Goal: Transaction & Acquisition: Book appointment/travel/reservation

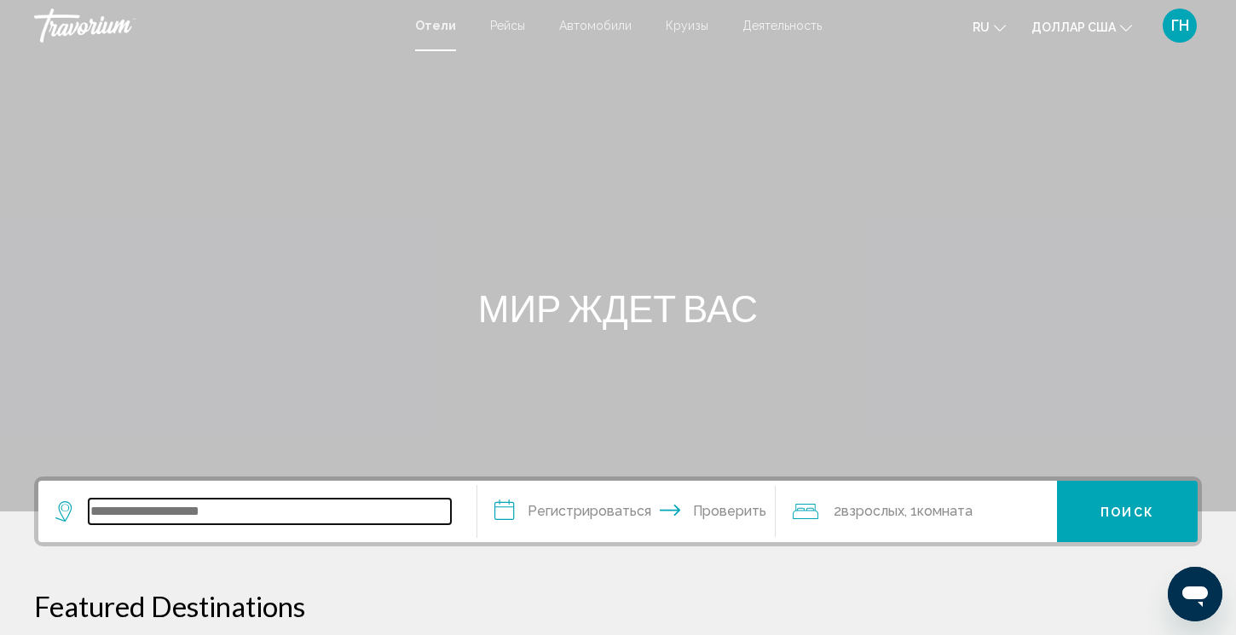
click at [286, 515] on input "Виджет поиска" at bounding box center [270, 512] width 362 height 26
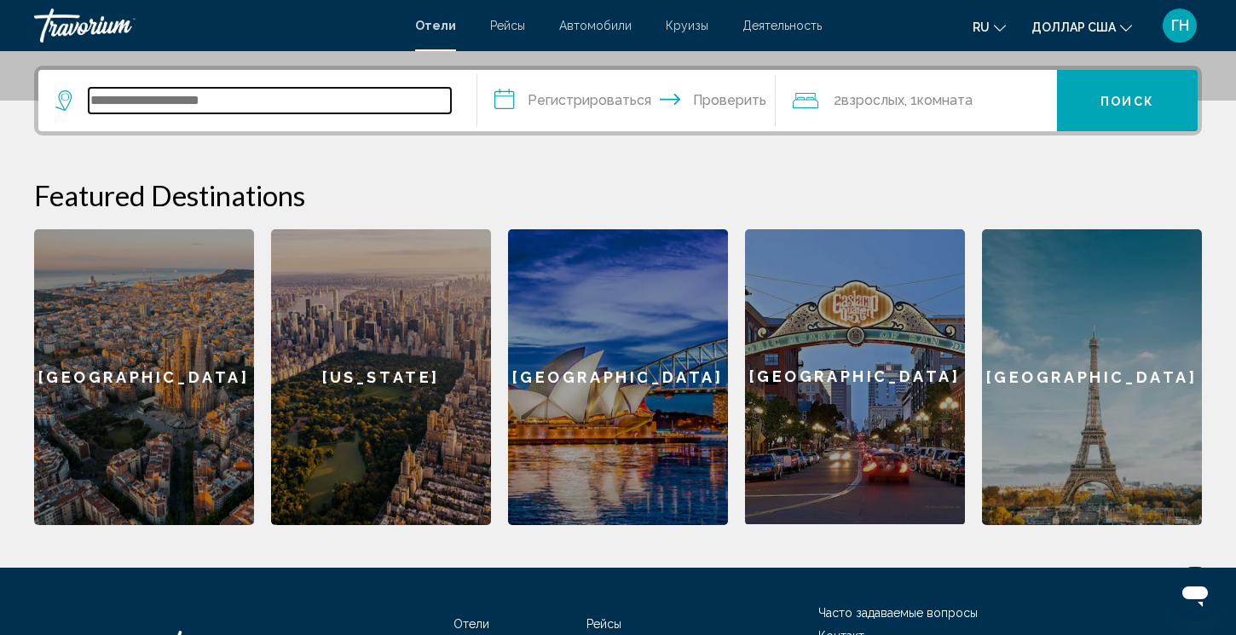
scroll to position [421, 0]
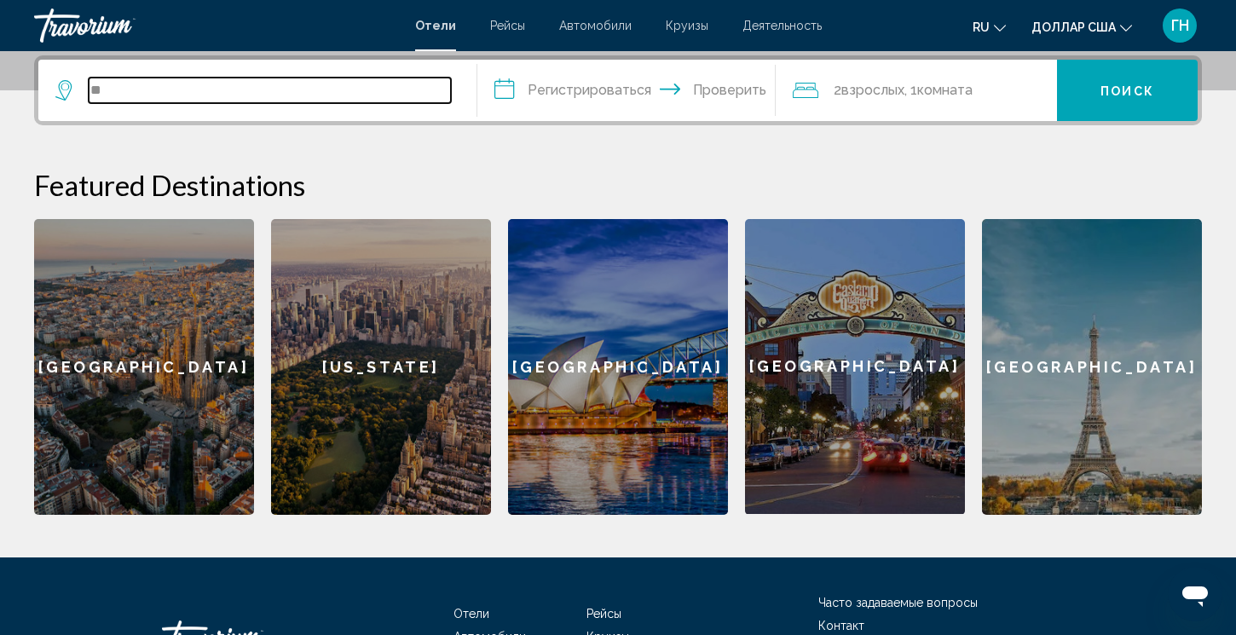
type input "*"
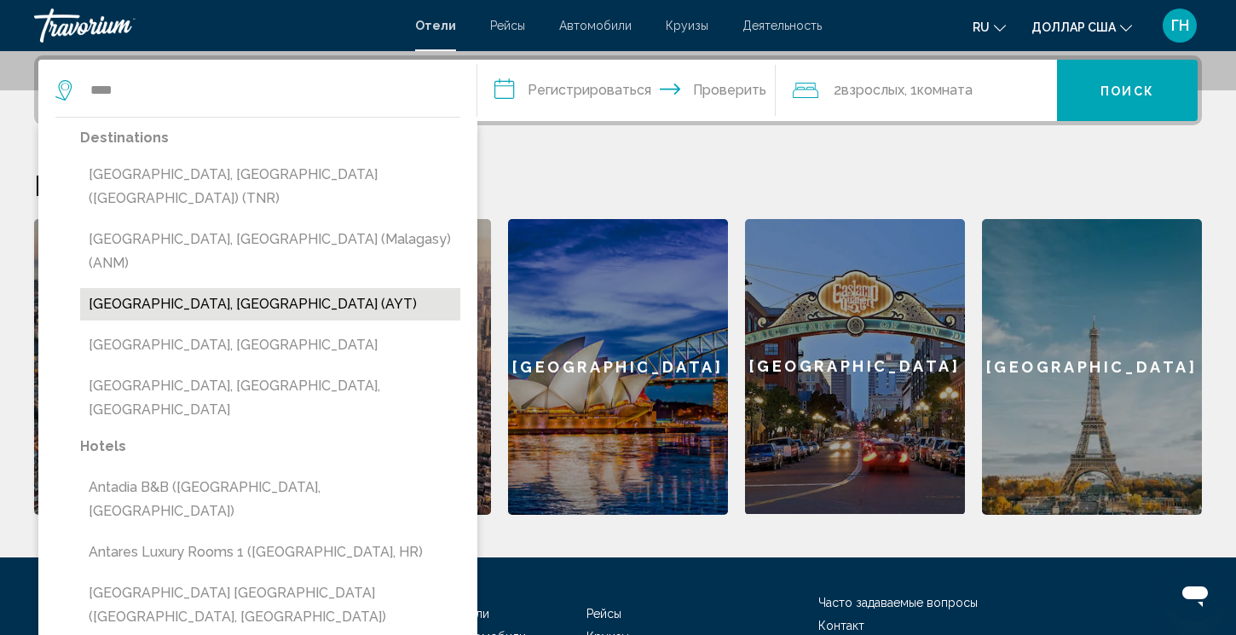
click at [136, 288] on button "[GEOGRAPHIC_DATA], [GEOGRAPHIC_DATA] (AYT)" at bounding box center [270, 304] width 380 height 32
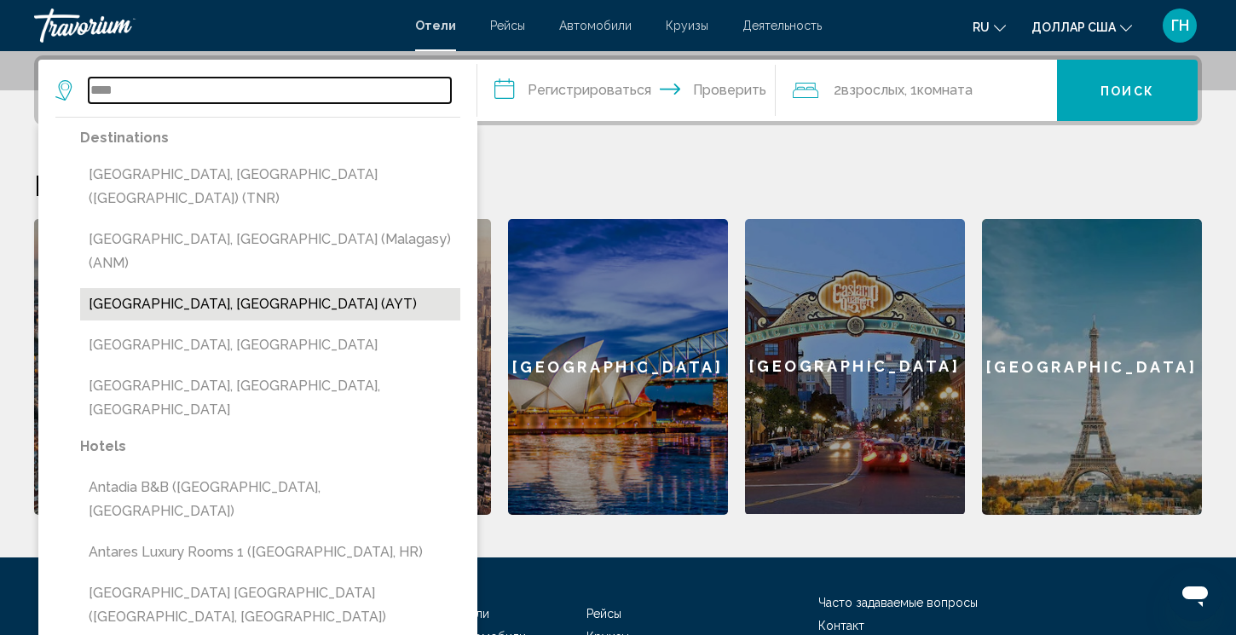
type input "**********"
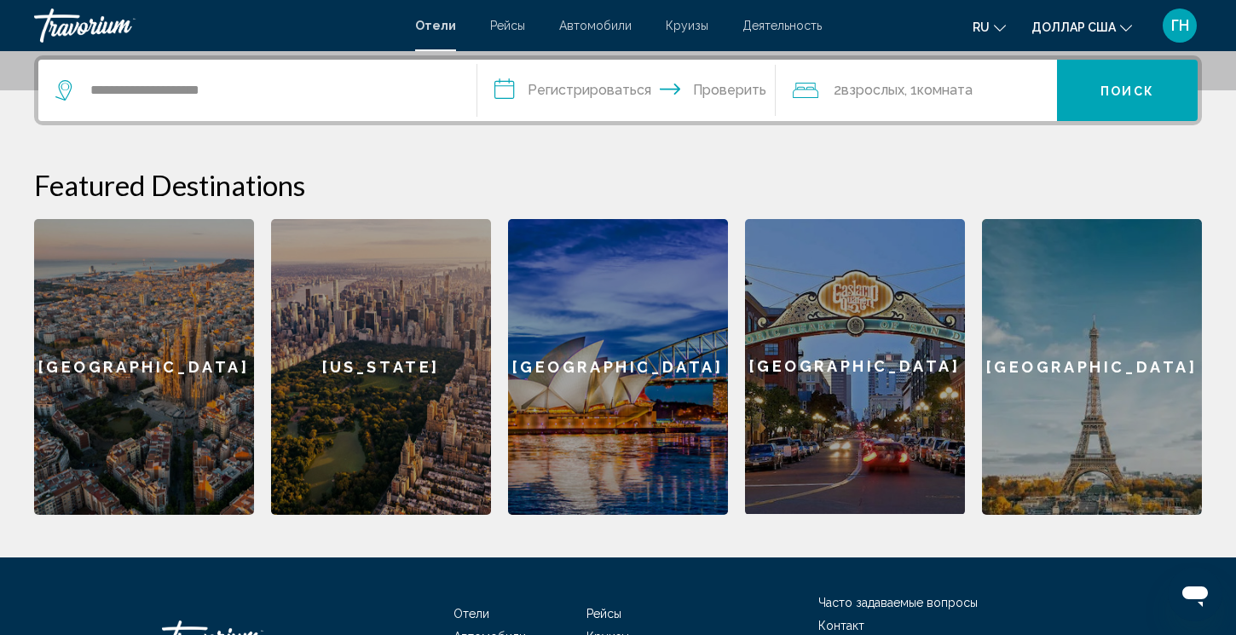
click at [513, 94] on input "**********" at bounding box center [629, 93] width 305 height 67
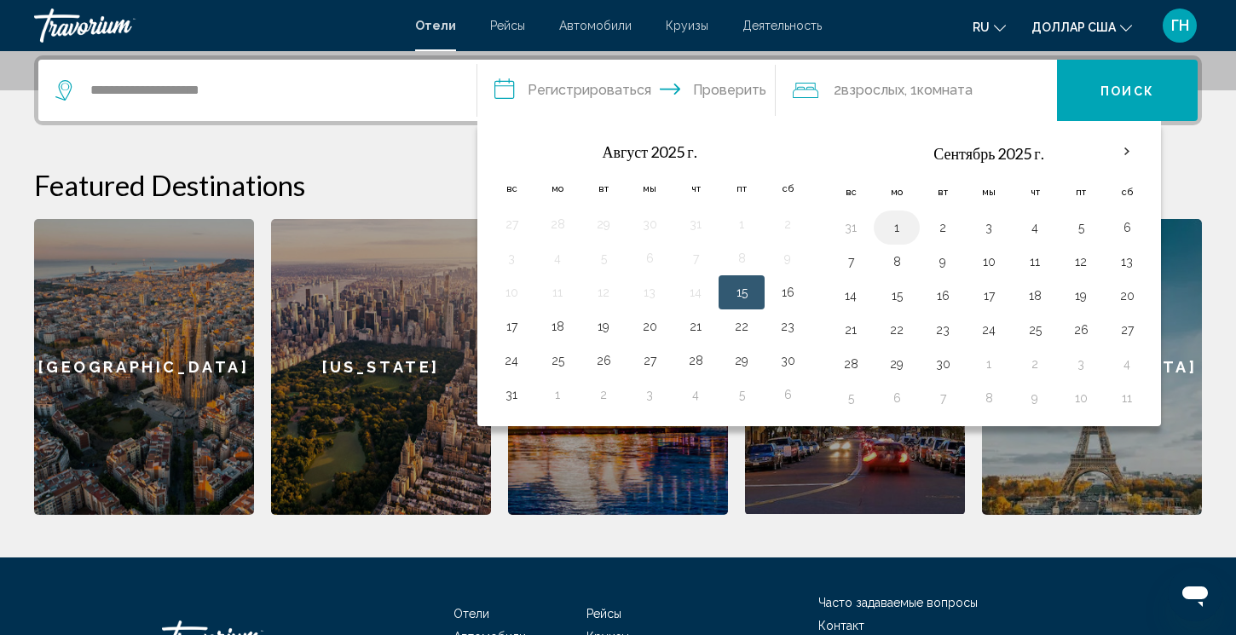
click at [909, 223] on button "1" at bounding box center [896, 228] width 27 height 24
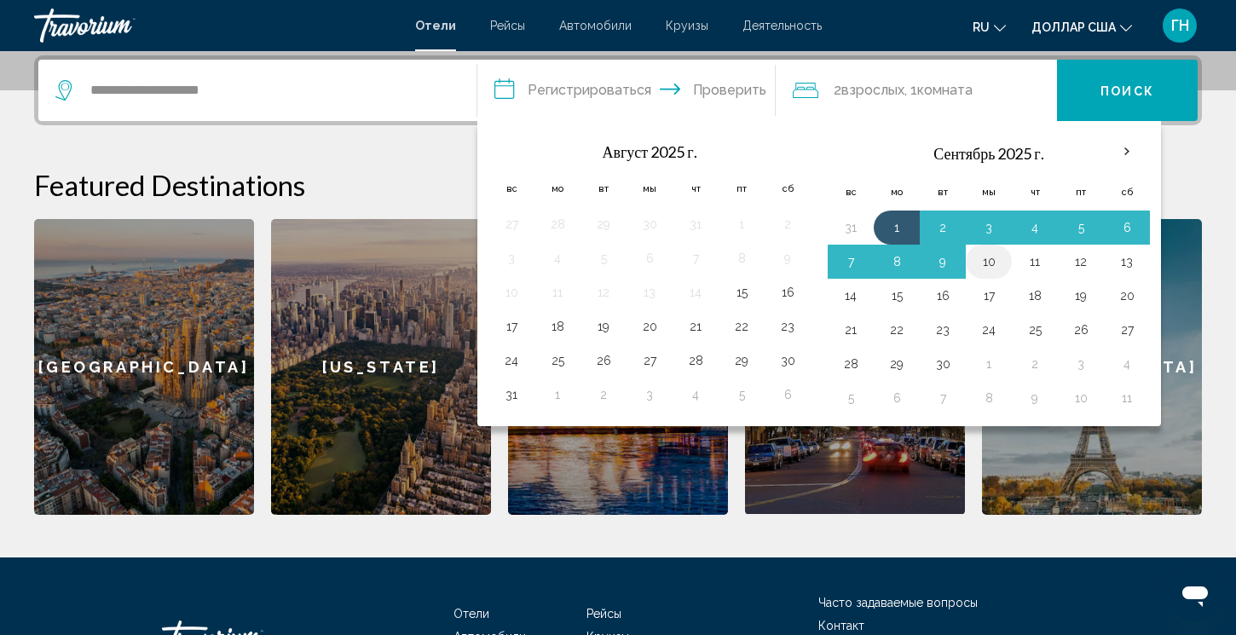
click at [999, 263] on button "10" at bounding box center [988, 262] width 27 height 24
type input "**********"
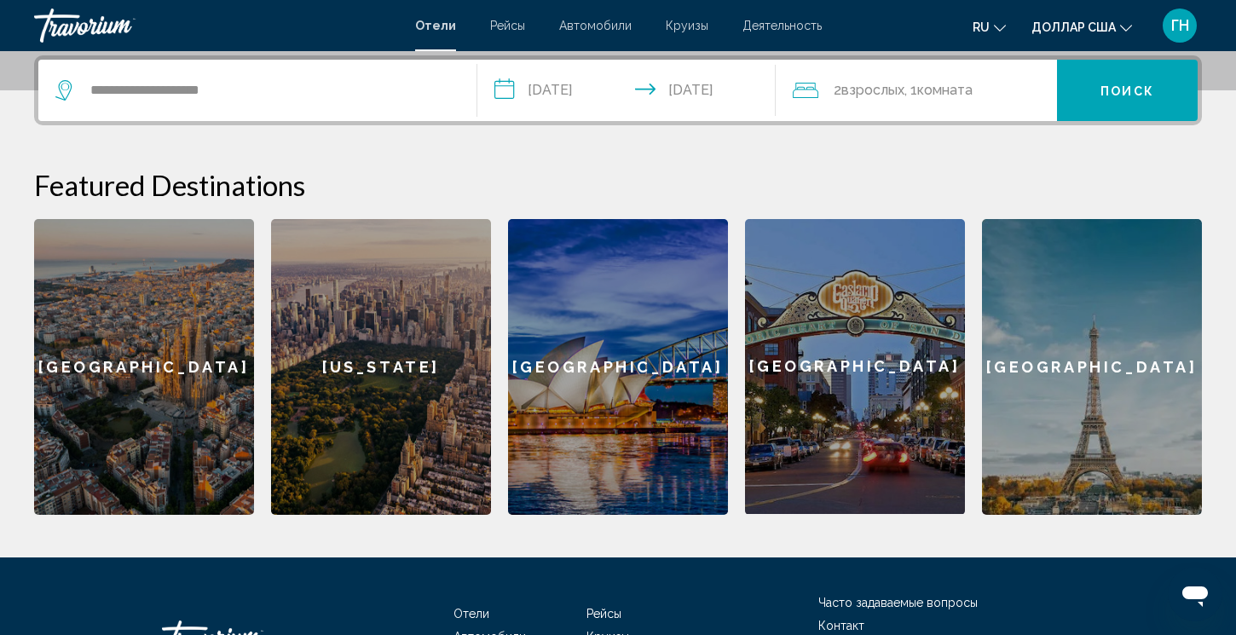
click at [941, 107] on div "2 взрослых Взрослый , 1 комната комнаты" at bounding box center [925, 90] width 264 height 61
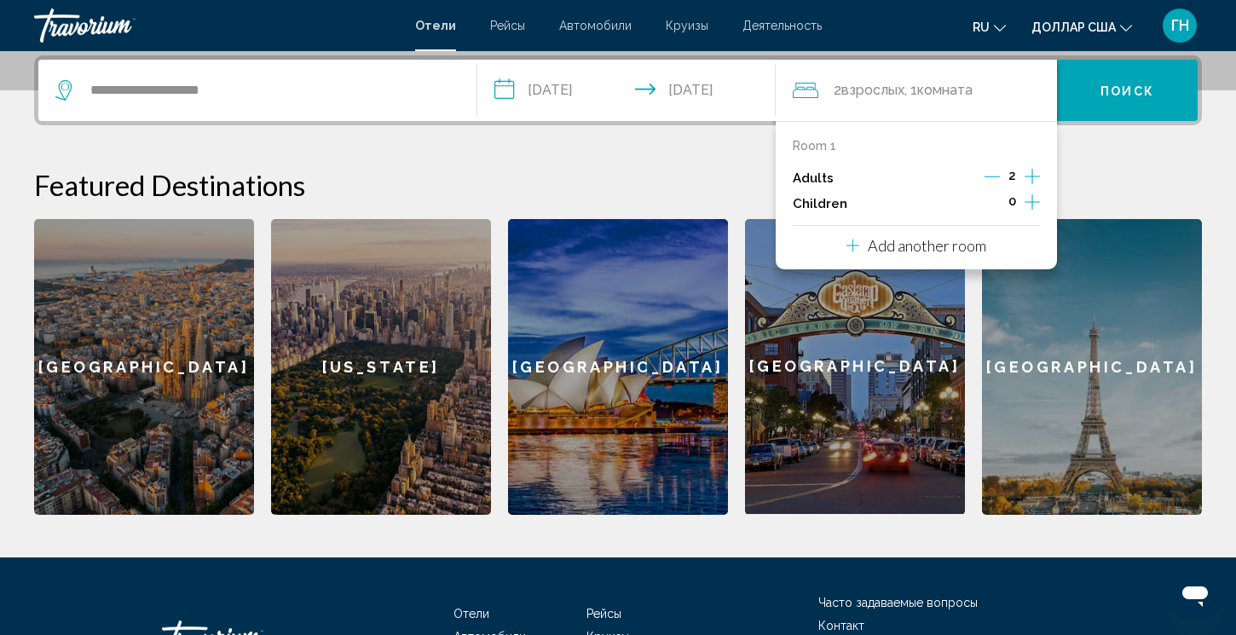
click at [1027, 206] on icon "Increment children" at bounding box center [1032, 202] width 15 height 20
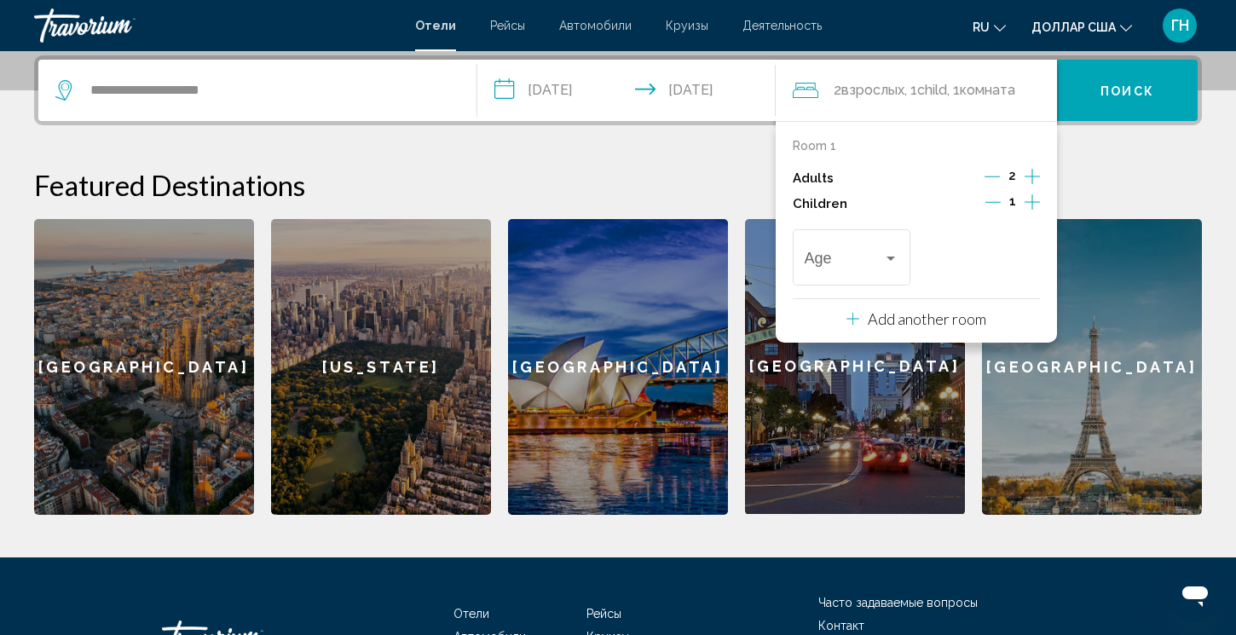
click at [1030, 205] on icon "Increment children" at bounding box center [1032, 202] width 15 height 20
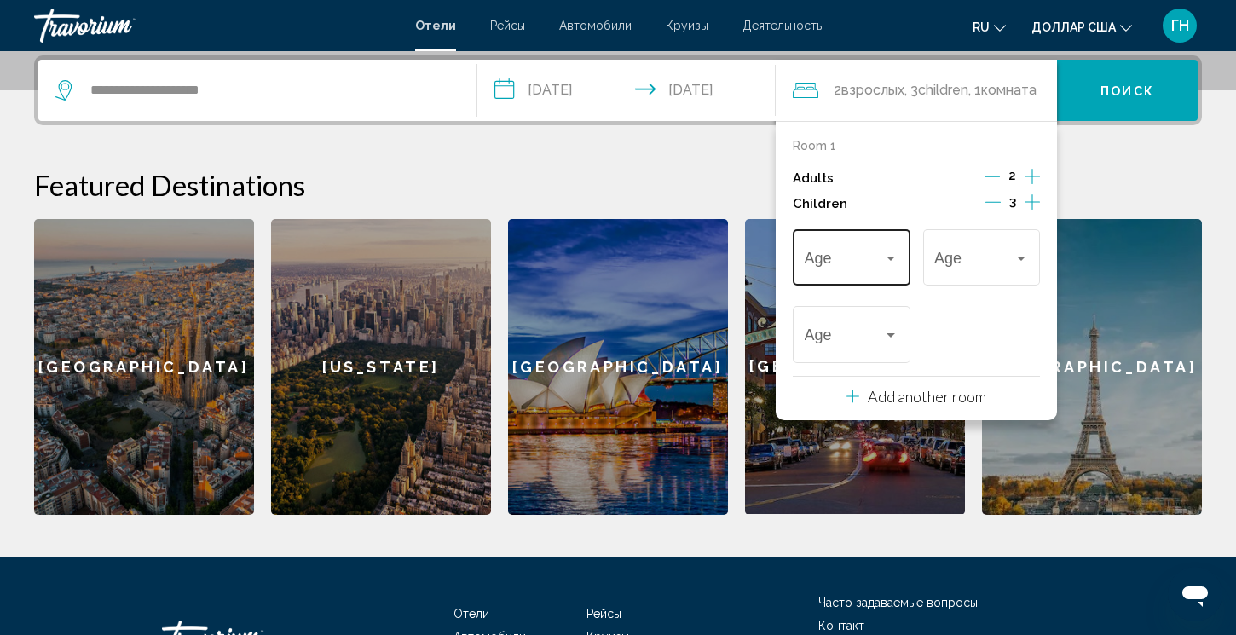
click at [893, 234] on div "Age" at bounding box center [852, 255] width 95 height 61
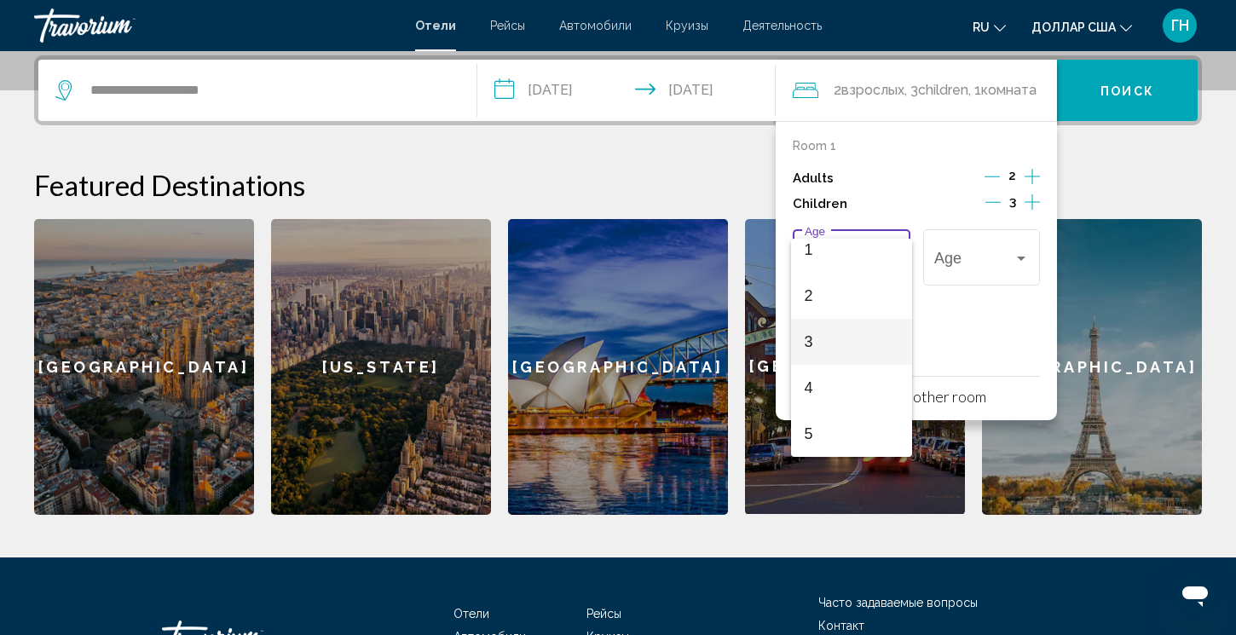
scroll to position [104, 0]
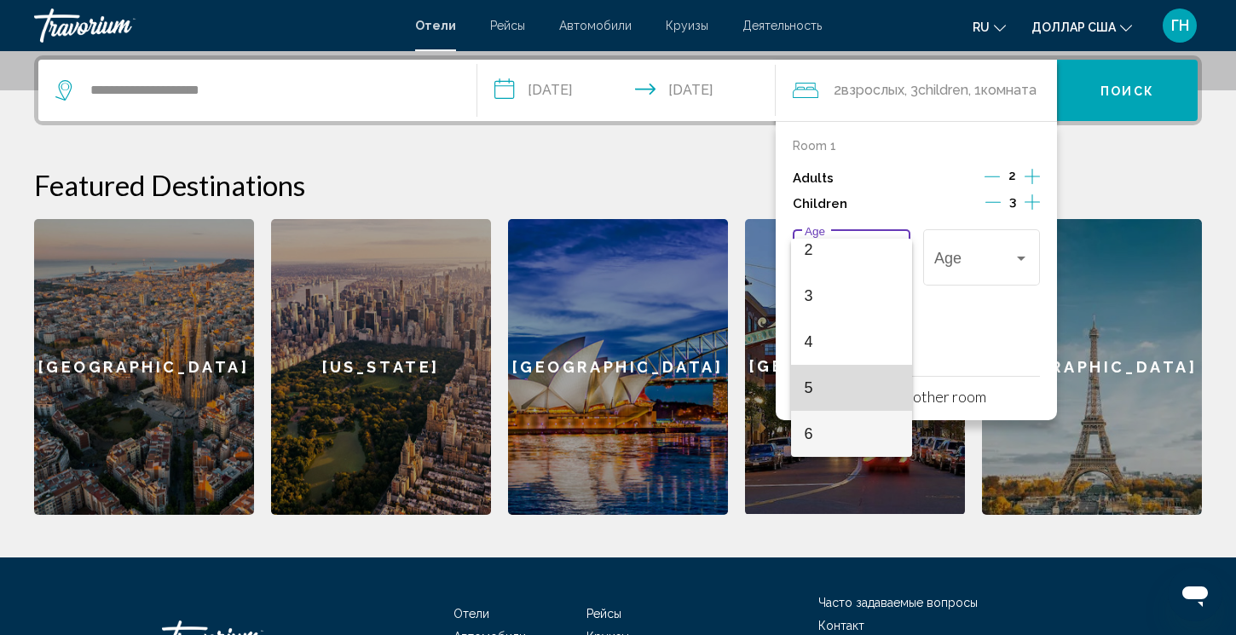
click at [837, 385] on span "5" at bounding box center [852, 388] width 95 height 46
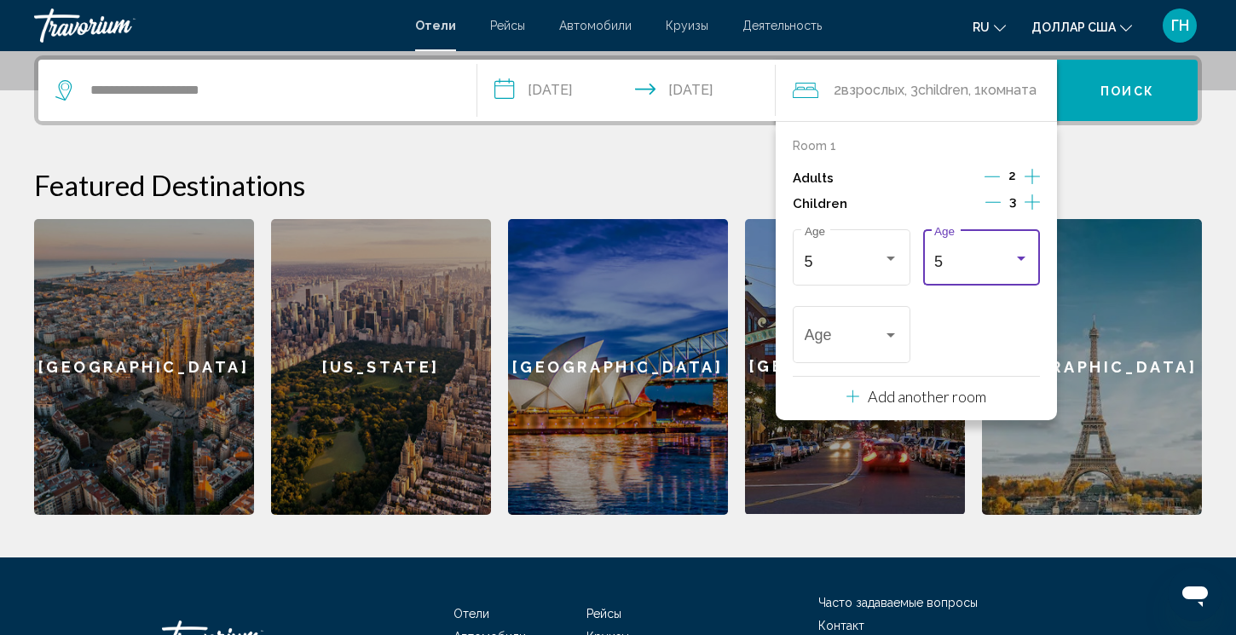
click at [991, 252] on div "5 Age" at bounding box center [981, 255] width 95 height 61
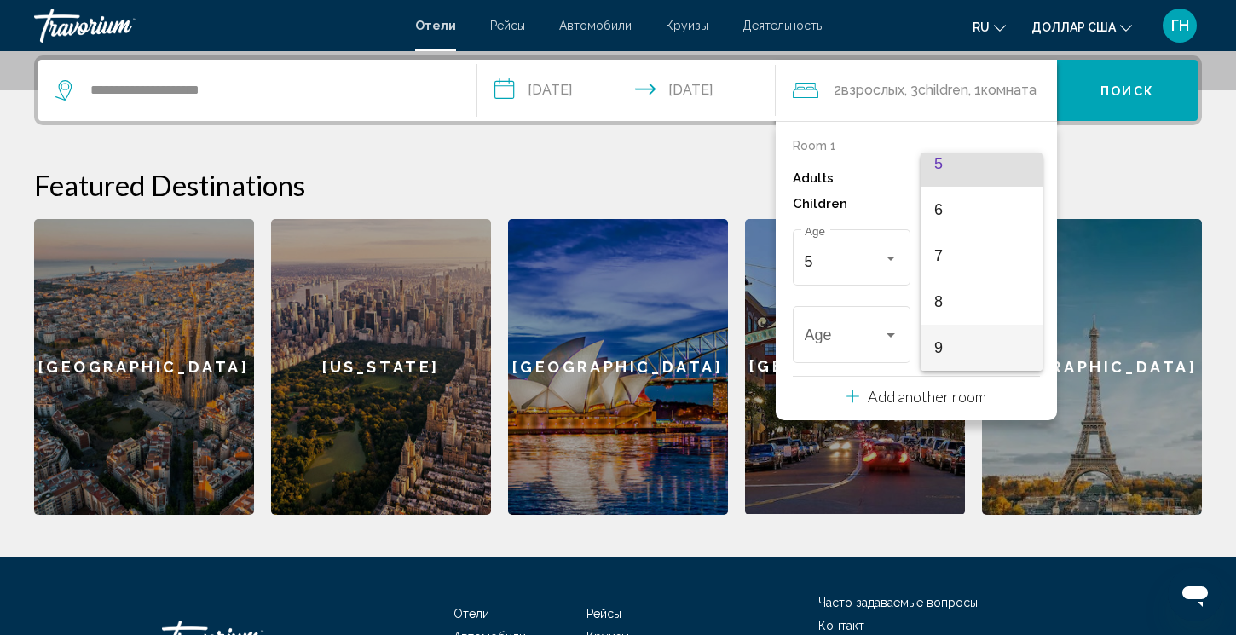
scroll to position [288, 0]
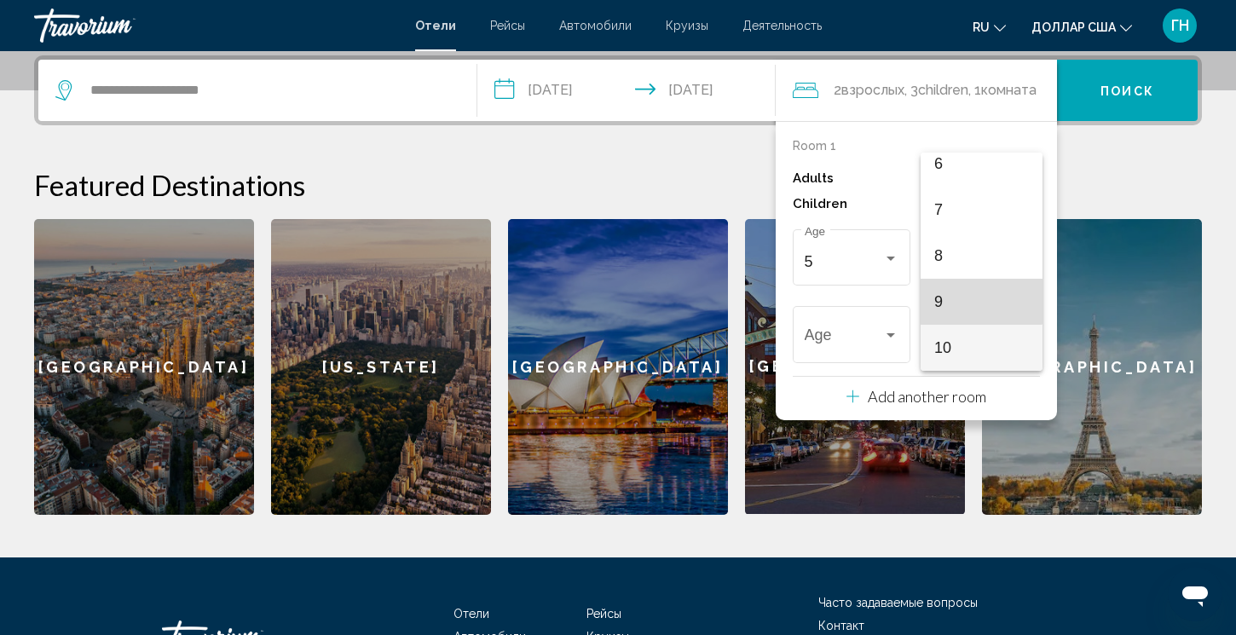
click at [975, 291] on span "9" at bounding box center [981, 302] width 95 height 46
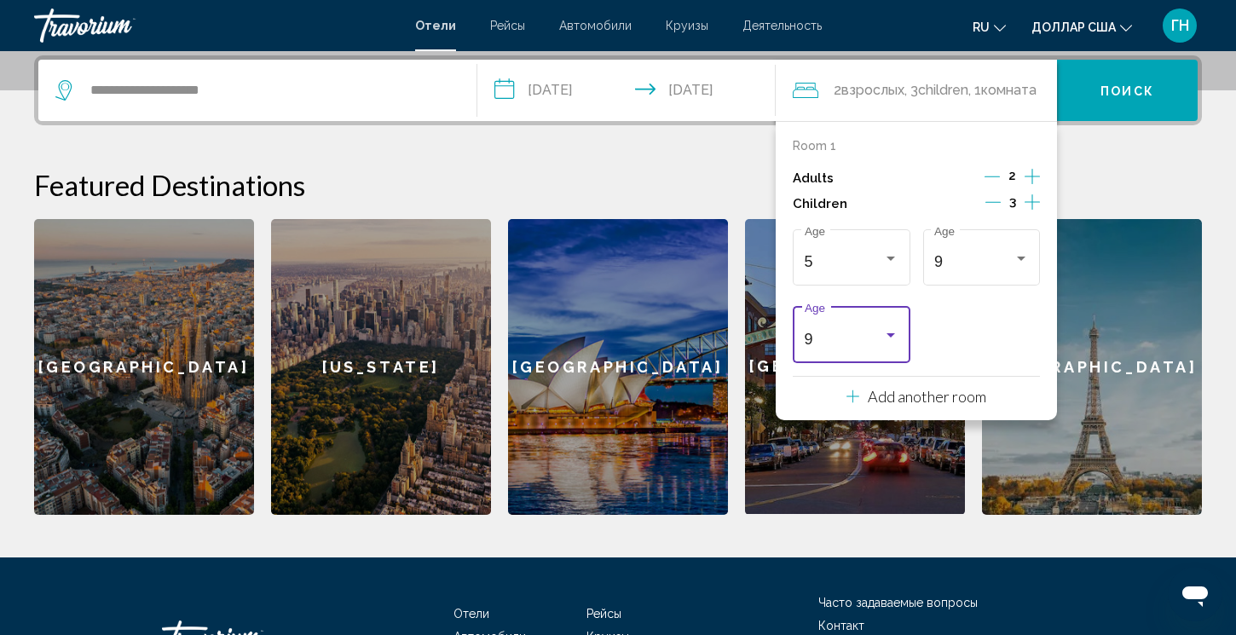
click at [836, 336] on div "9" at bounding box center [844, 339] width 79 height 17
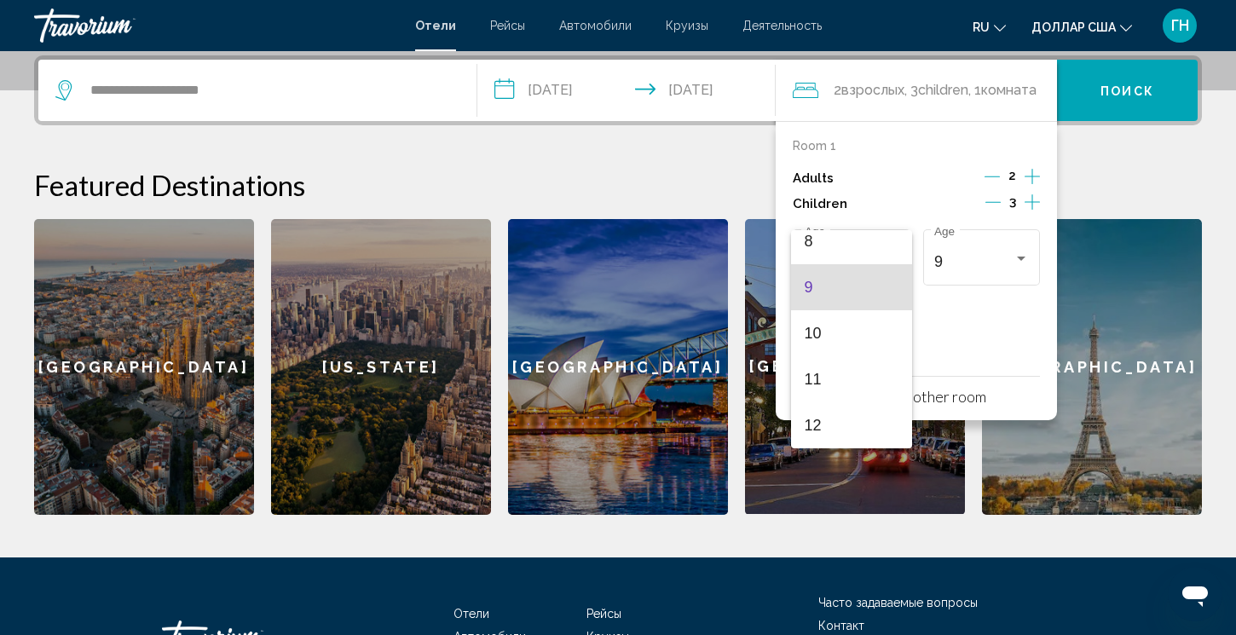
scroll to position [426, 0]
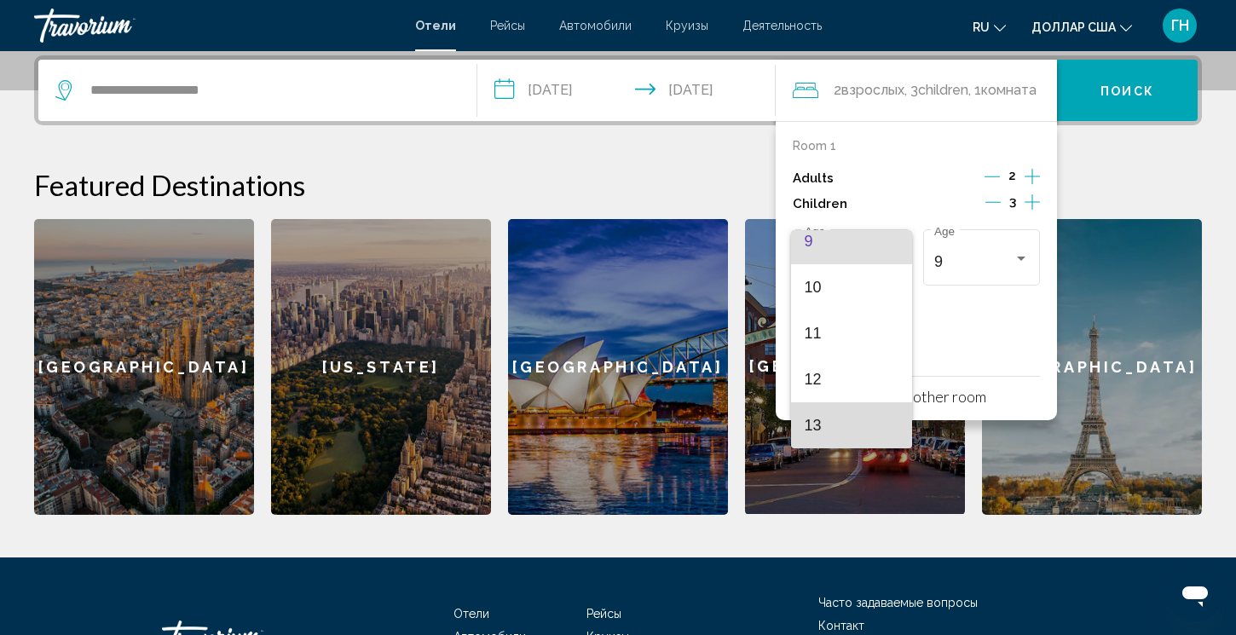
click at [821, 413] on span "13" at bounding box center [852, 425] width 95 height 46
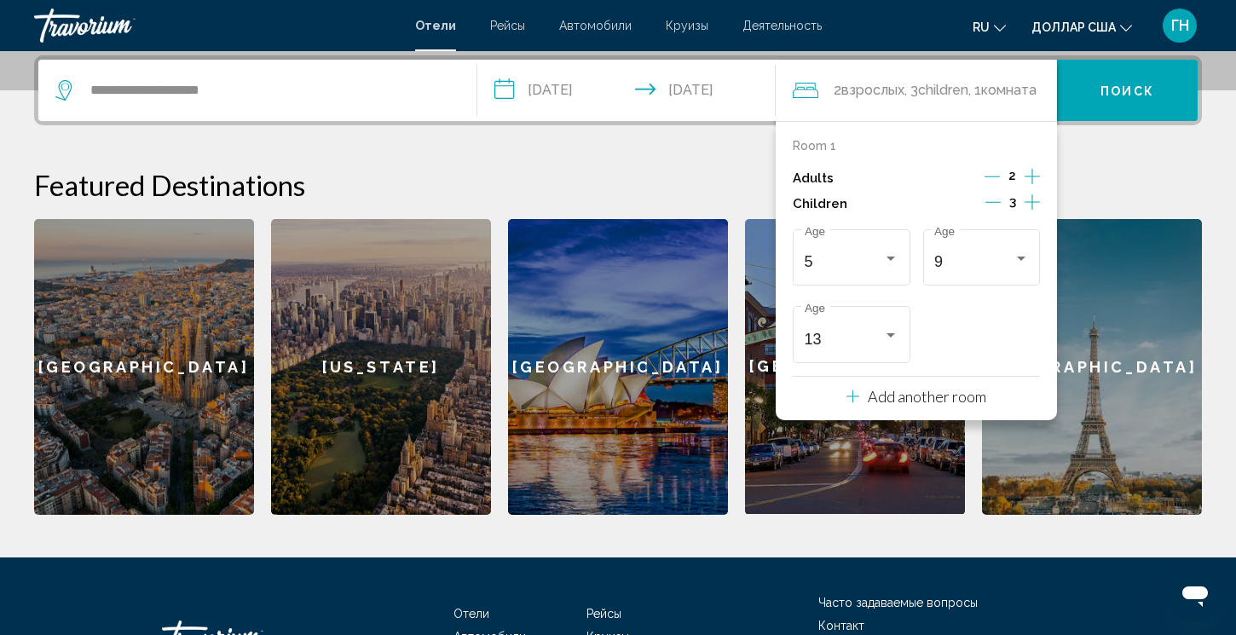
click at [1114, 88] on font "Поиск" at bounding box center [1128, 91] width 54 height 14
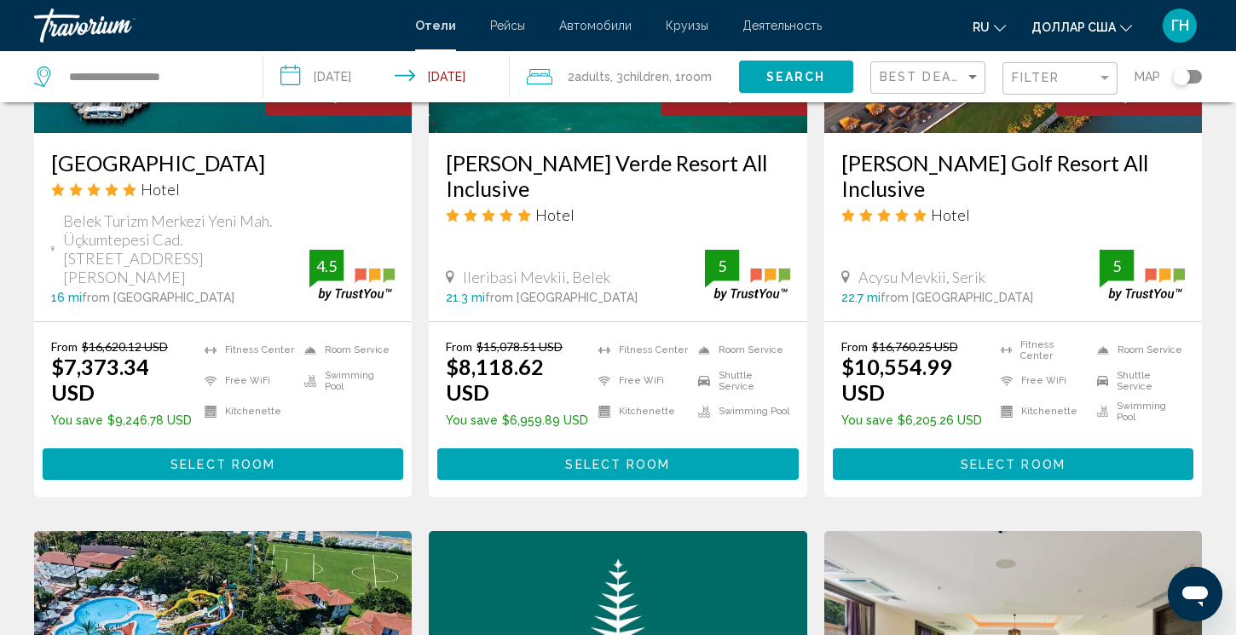
scroll to position [989, 0]
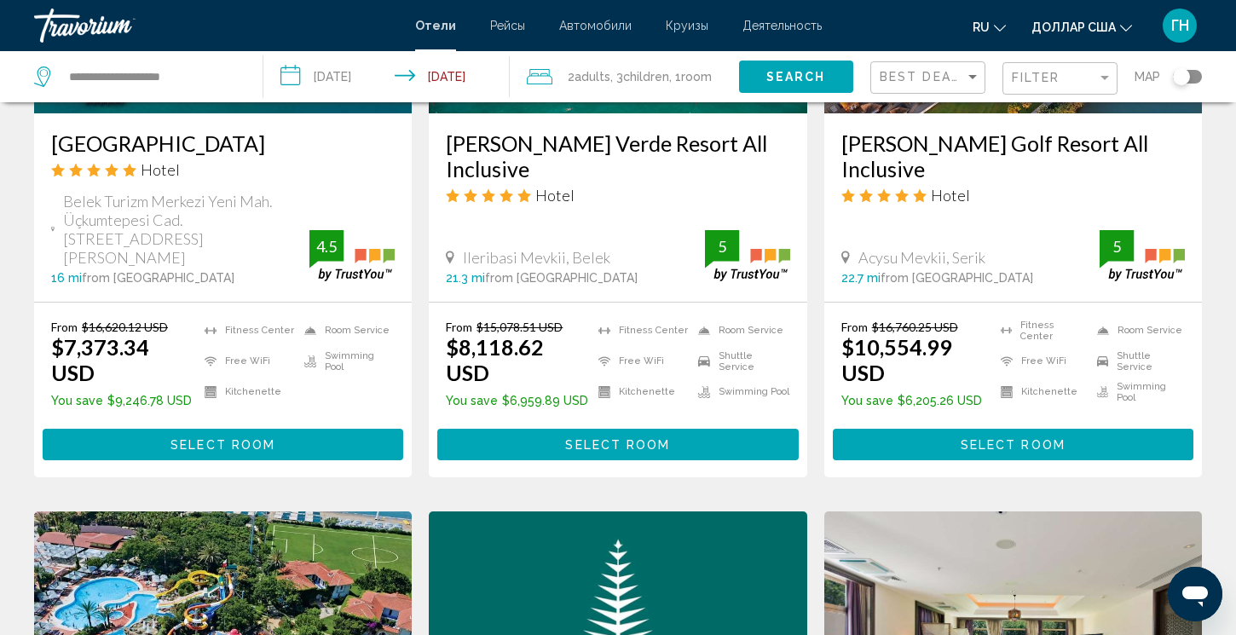
click at [1068, 95] on div "Filter" at bounding box center [1060, 76] width 115 height 51
click at [1070, 87] on div "Filter" at bounding box center [1062, 79] width 101 height 32
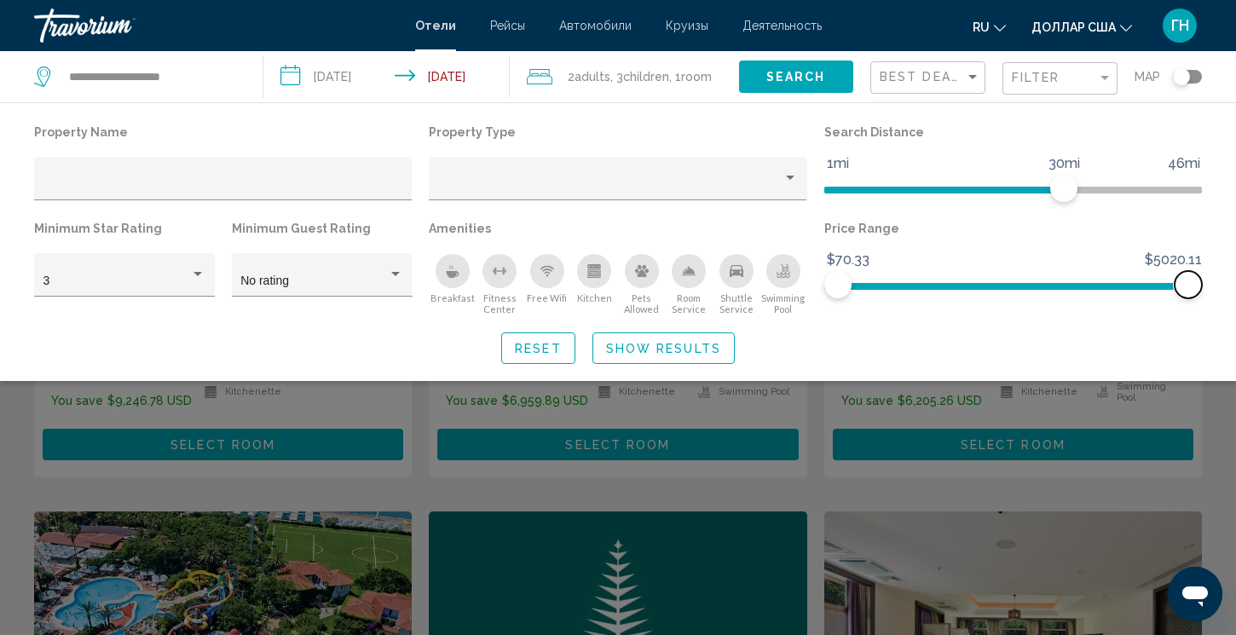
drag, startPoint x: 1194, startPoint y: 278, endPoint x: 1253, endPoint y: 274, distance: 59.0
click at [965, 73] on div "Sort by" at bounding box center [972, 77] width 15 height 14
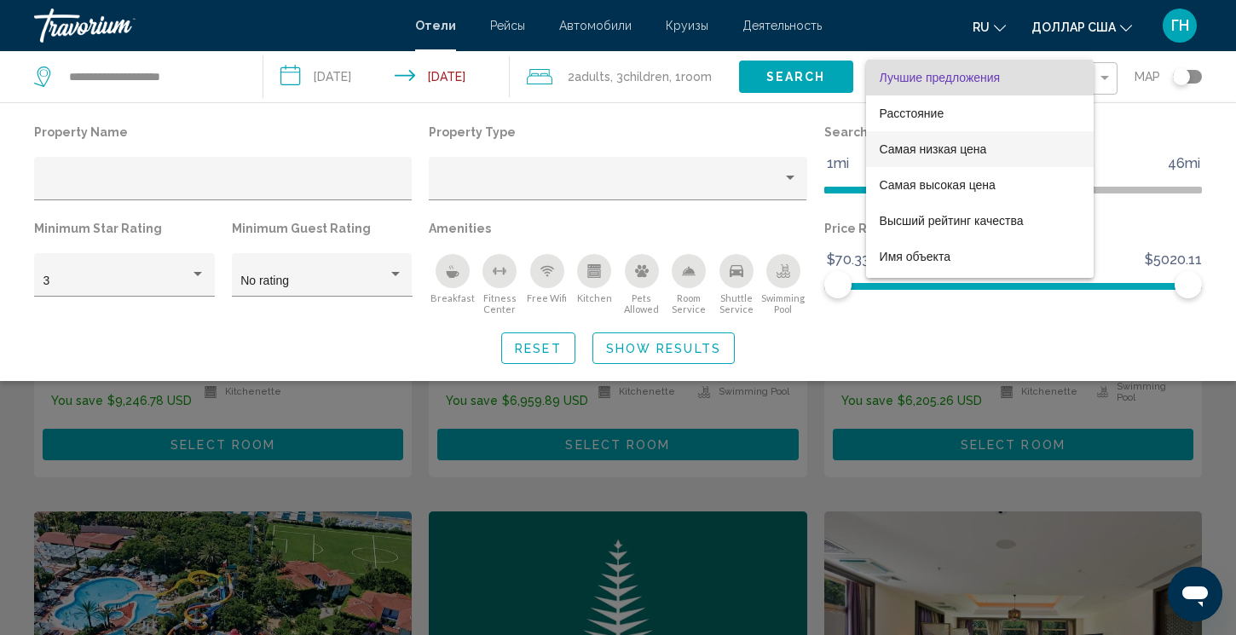
click at [966, 146] on font "Самая низкая цена" at bounding box center [933, 149] width 107 height 14
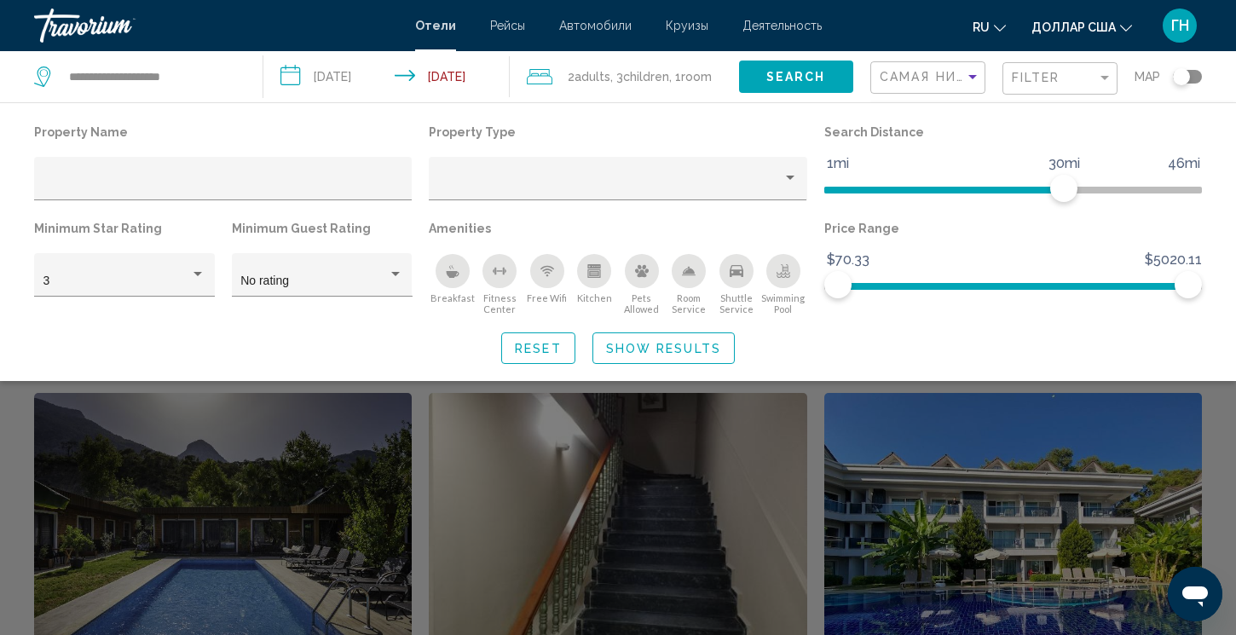
click at [852, 425] on div "Search widget" at bounding box center [618, 445] width 1236 height 379
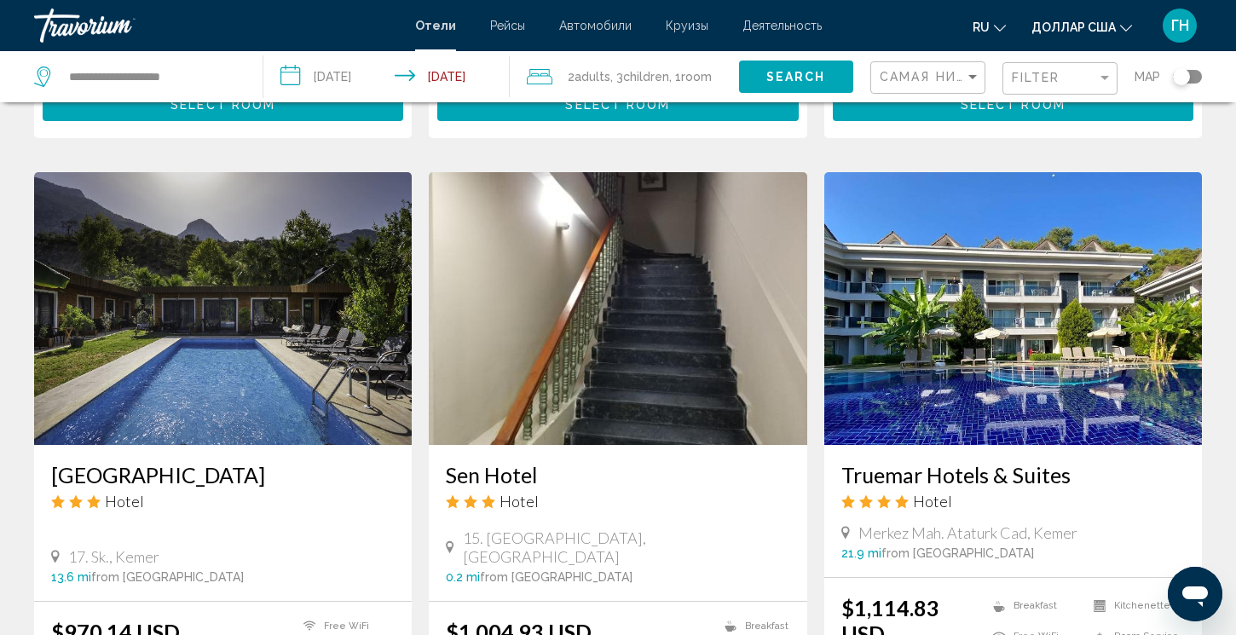
scroll to position [1194, 0]
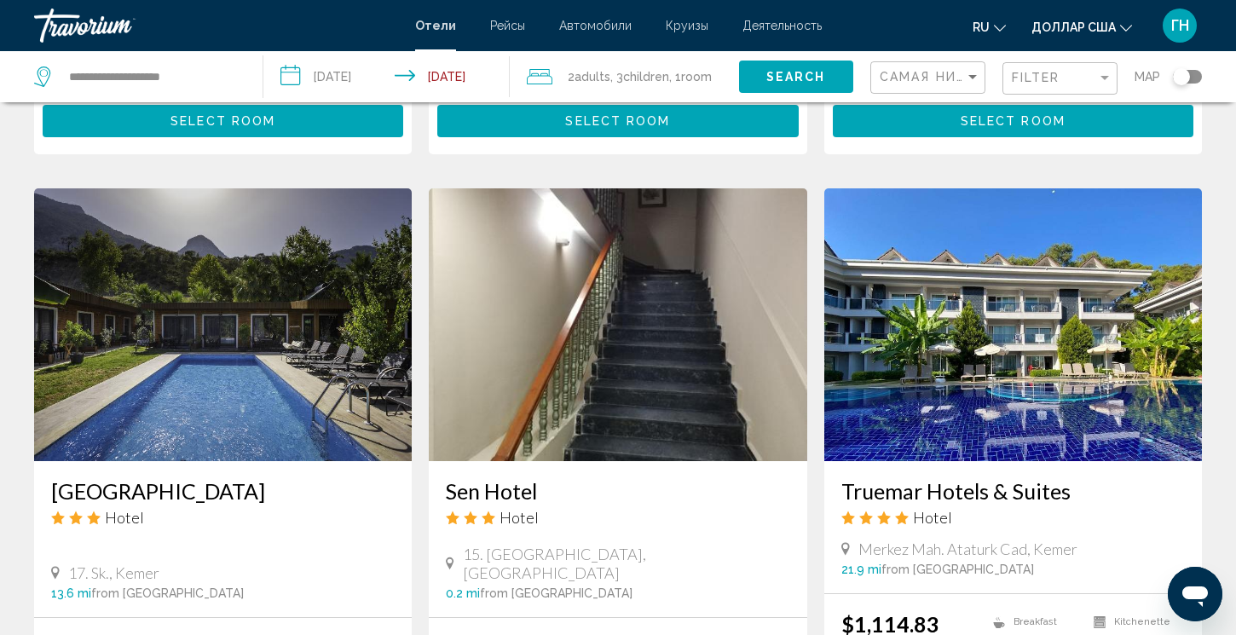
click at [1196, 14] on button "ГН" at bounding box center [1180, 26] width 44 height 36
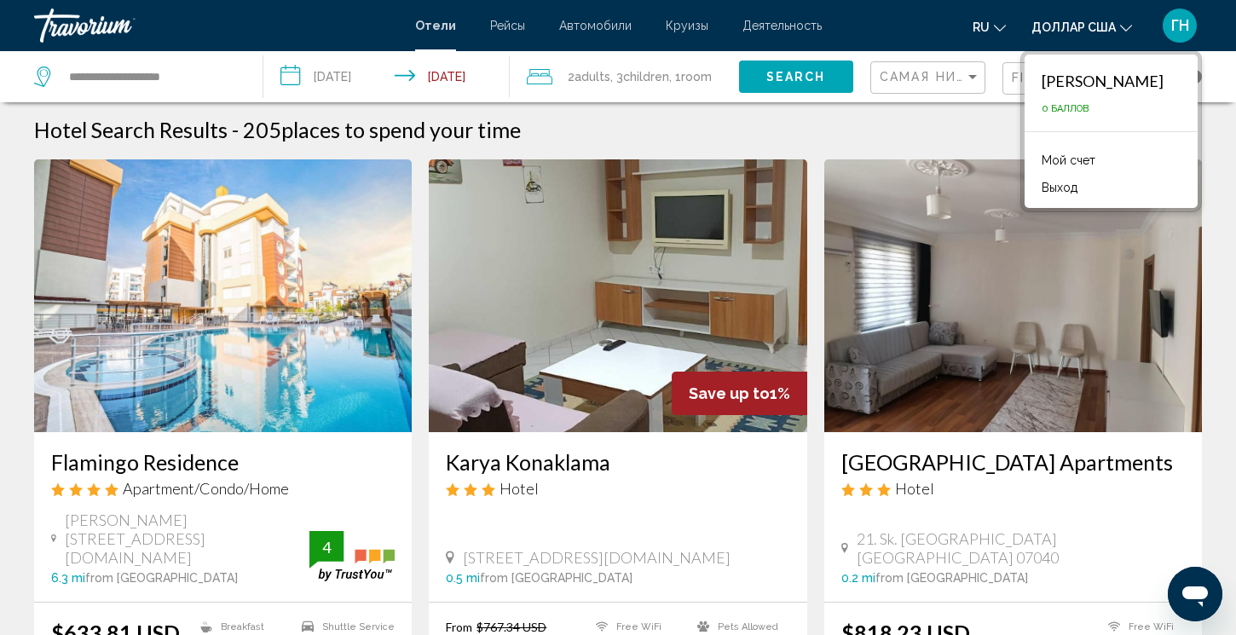
scroll to position [0, 0]
